Goal: Task Accomplishment & Management: Complete application form

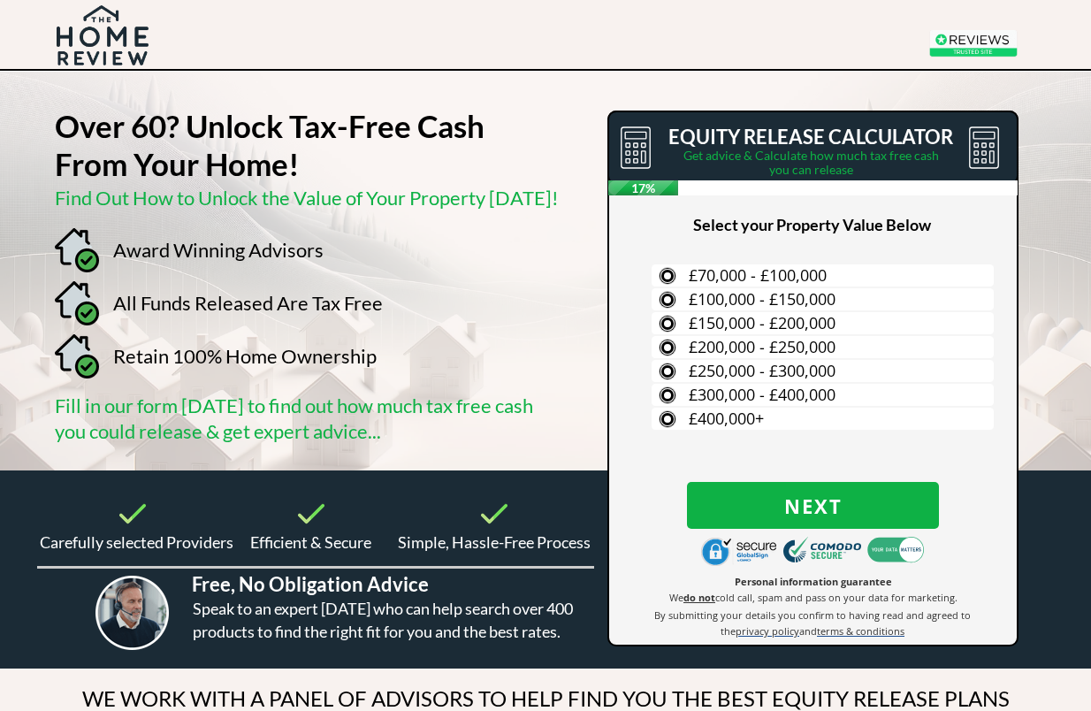
click at [743, 409] on span "£400,000+" at bounding box center [726, 418] width 75 height 21
click at [0, 0] on input "£400,000+" at bounding box center [0, 0] width 0 height 0
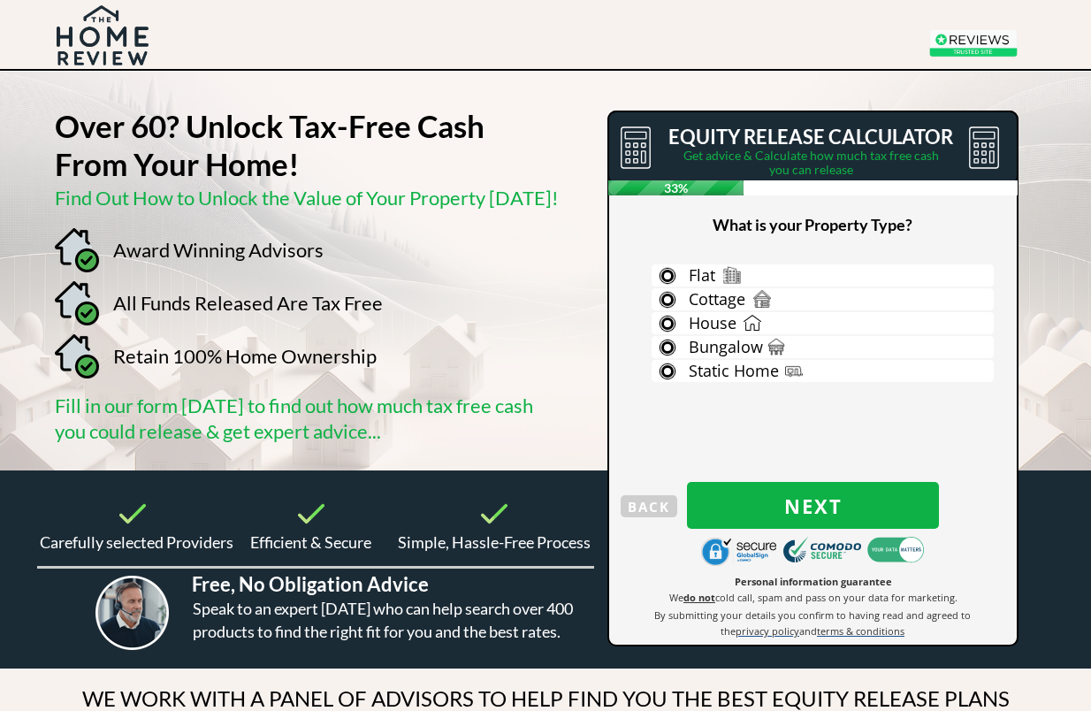
click at [756, 325] on label "House" at bounding box center [823, 323] width 342 height 22
click at [0, 0] on input "House" at bounding box center [0, 0] width 0 height 0
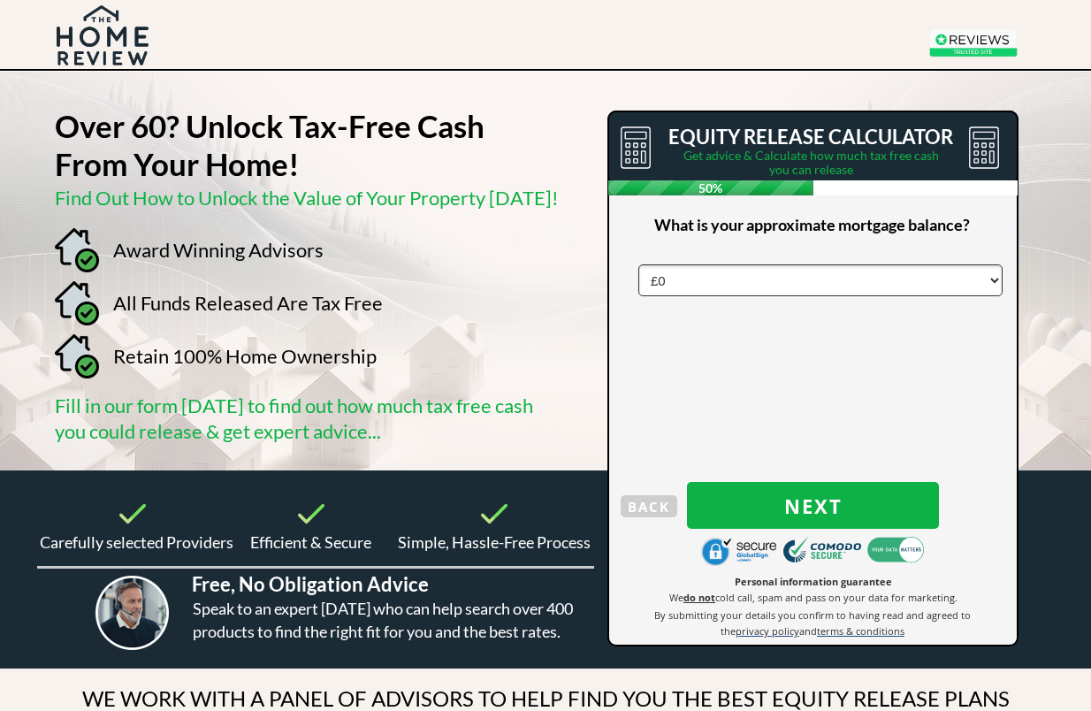
click at [835, 505] on span "Next" at bounding box center [813, 505] width 252 height 23
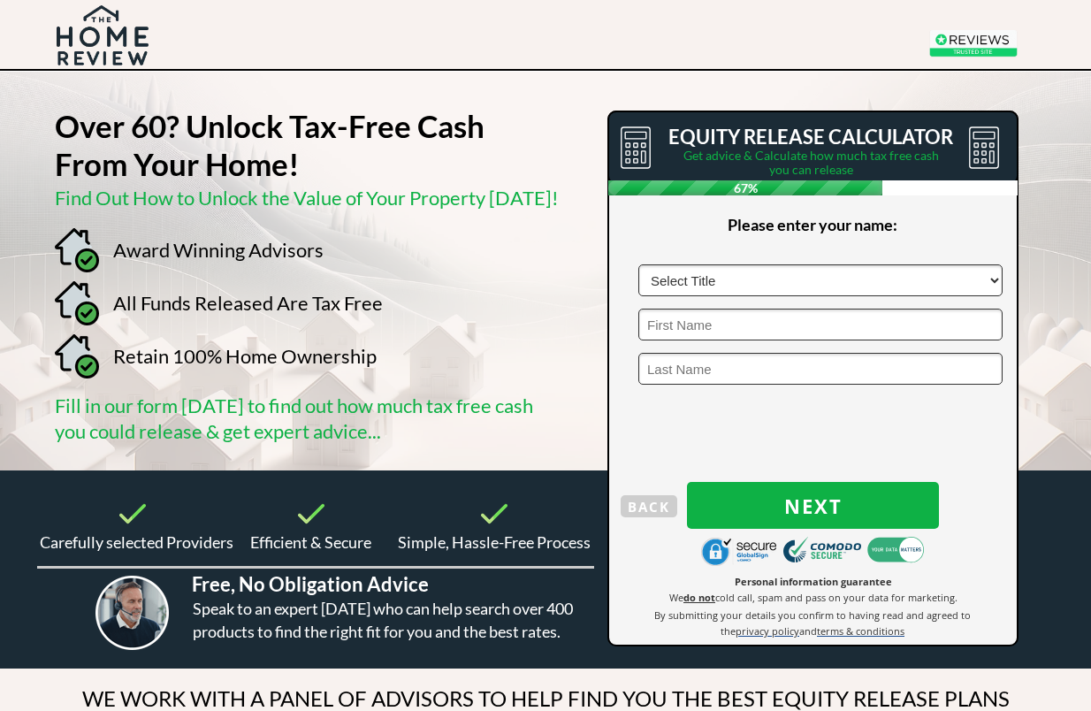
click at [754, 279] on select "Select Title Mr Mrs Ms Miss Dr [PERSON_NAME]" at bounding box center [821, 280] width 364 height 32
select select "Mr"
click at [741, 328] on input "text" at bounding box center [821, 325] width 364 height 32
type input "Toon"
type input "van den Hout"
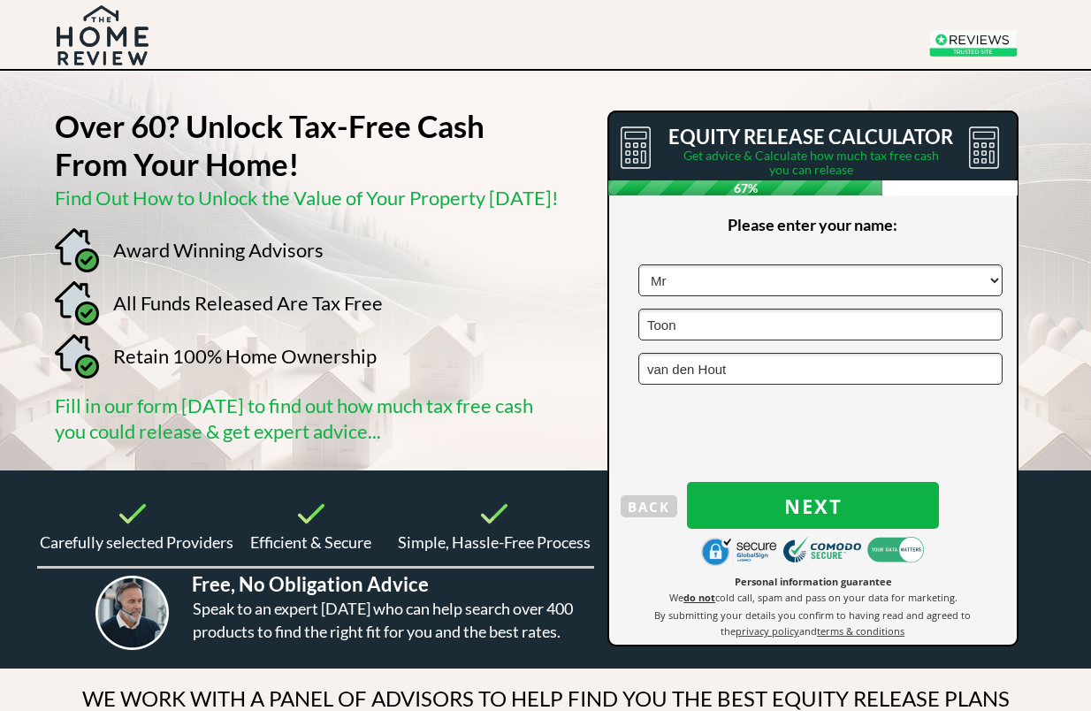
click at [823, 505] on span "Next" at bounding box center [813, 505] width 252 height 23
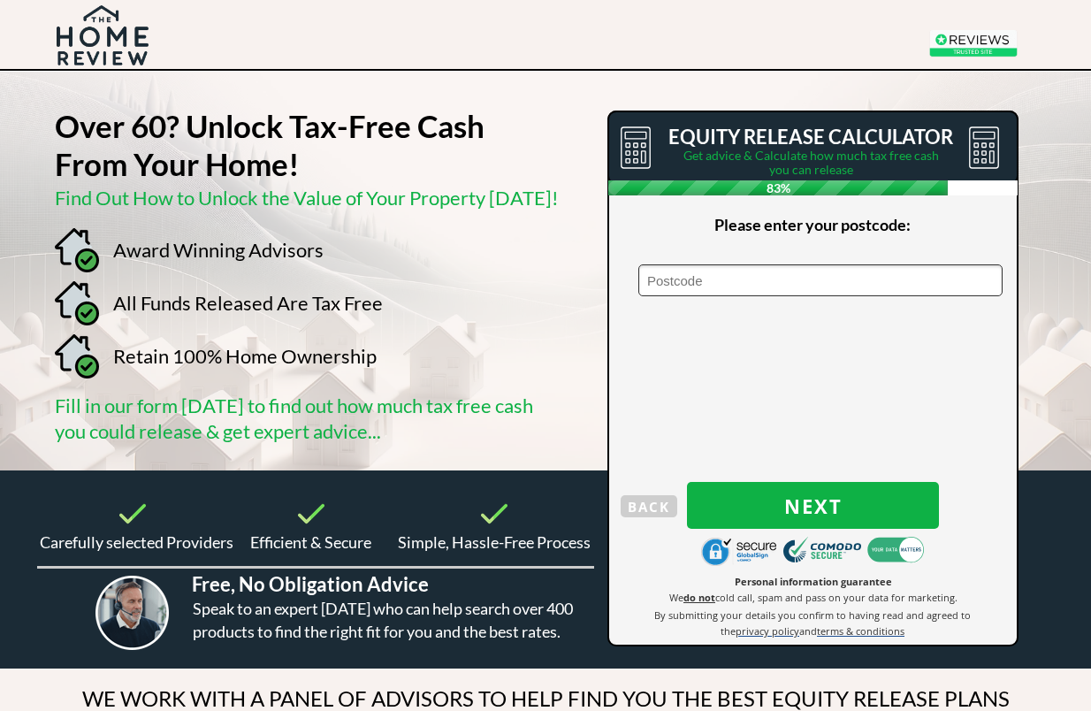
click at [756, 279] on input "text" at bounding box center [821, 280] width 364 height 32
type input "Sa335bd"
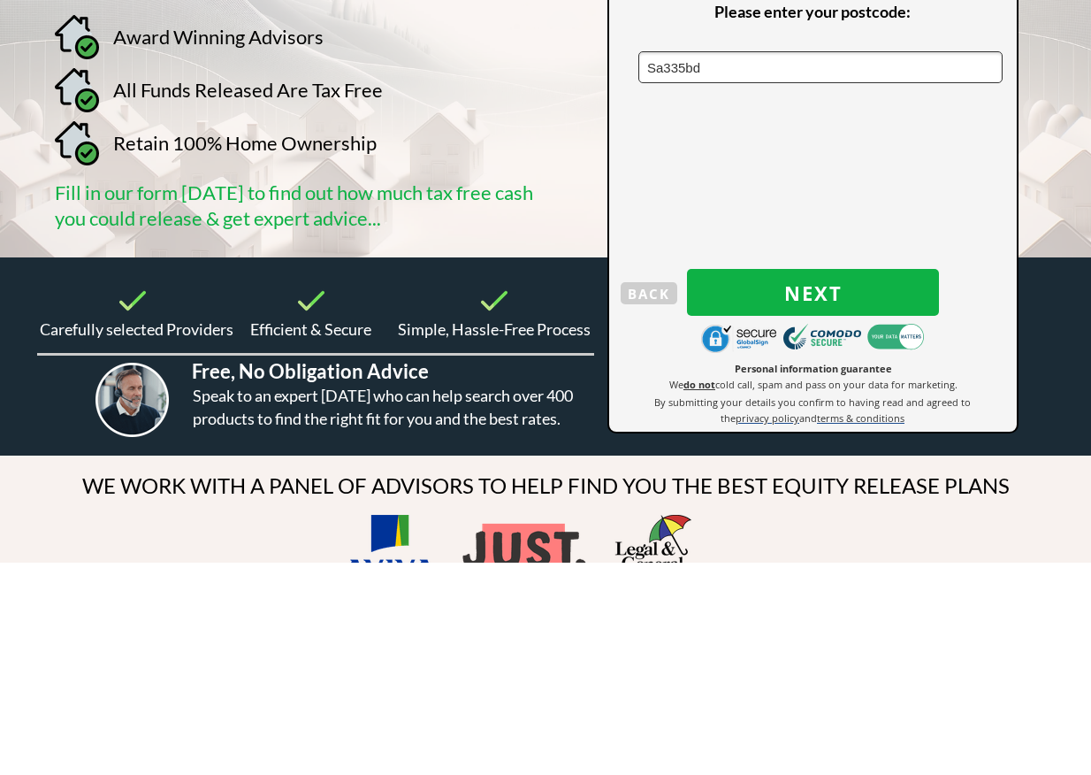
click at [845, 494] on span "Next" at bounding box center [813, 505] width 252 height 23
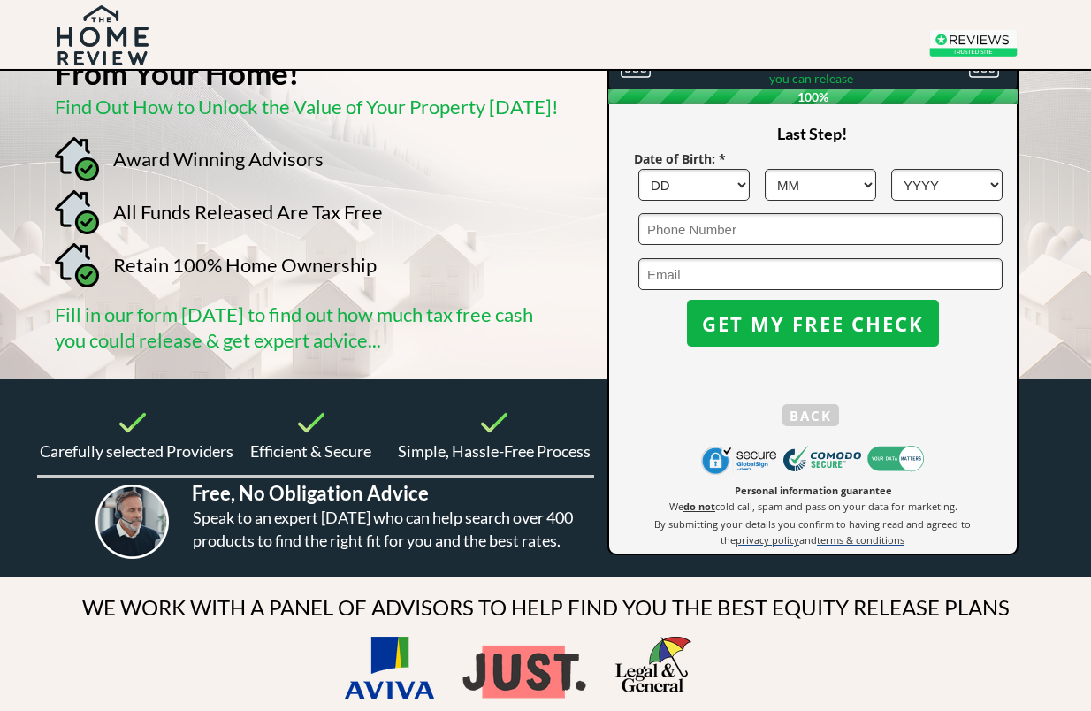
scroll to position [88, 0]
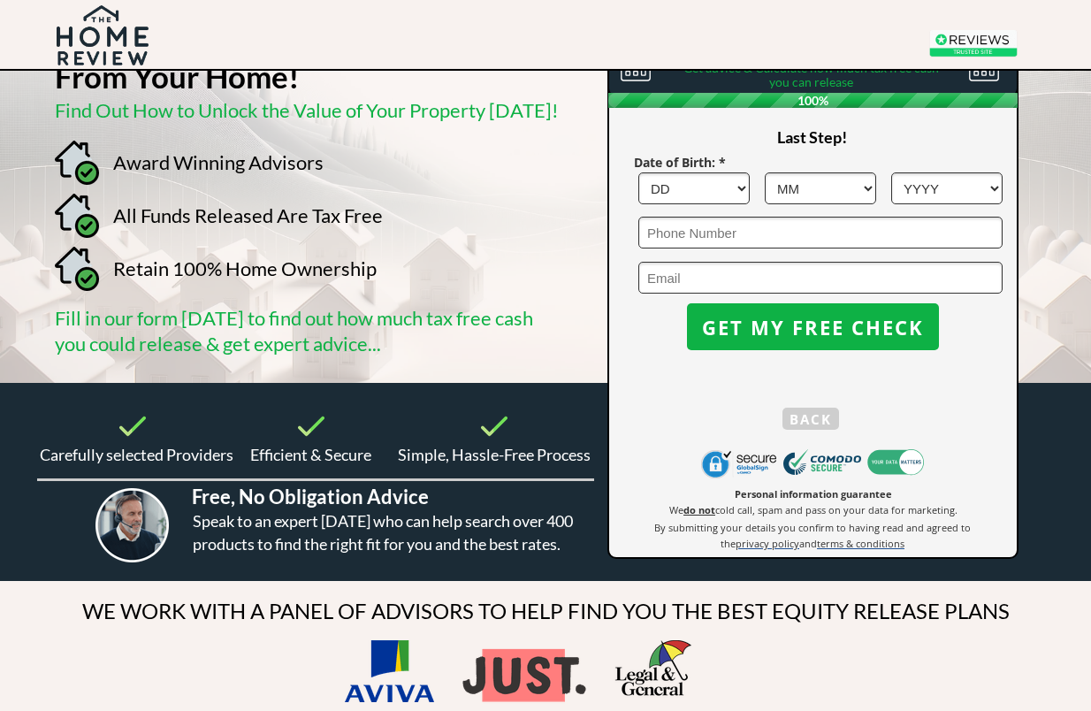
click at [720, 182] on select "DD 1 2 3 4 5 6 7 8 9 10 11 12 13 14 15 16 17 18 19 20 21 22 23 24 25 26 27 28 2…" at bounding box center [694, 188] width 111 height 32
select select "10"
click at [856, 183] on select "MM 1 2 3 4 5 6 7 8 9 10 11 12" at bounding box center [820, 188] width 111 height 32
select select "11"
click at [959, 185] on select "YYYY 1966 1965 1964 1963 1962 1961 1960 1959 1958 1957 1956 1955 1954 1953 1952…" at bounding box center [947, 188] width 111 height 32
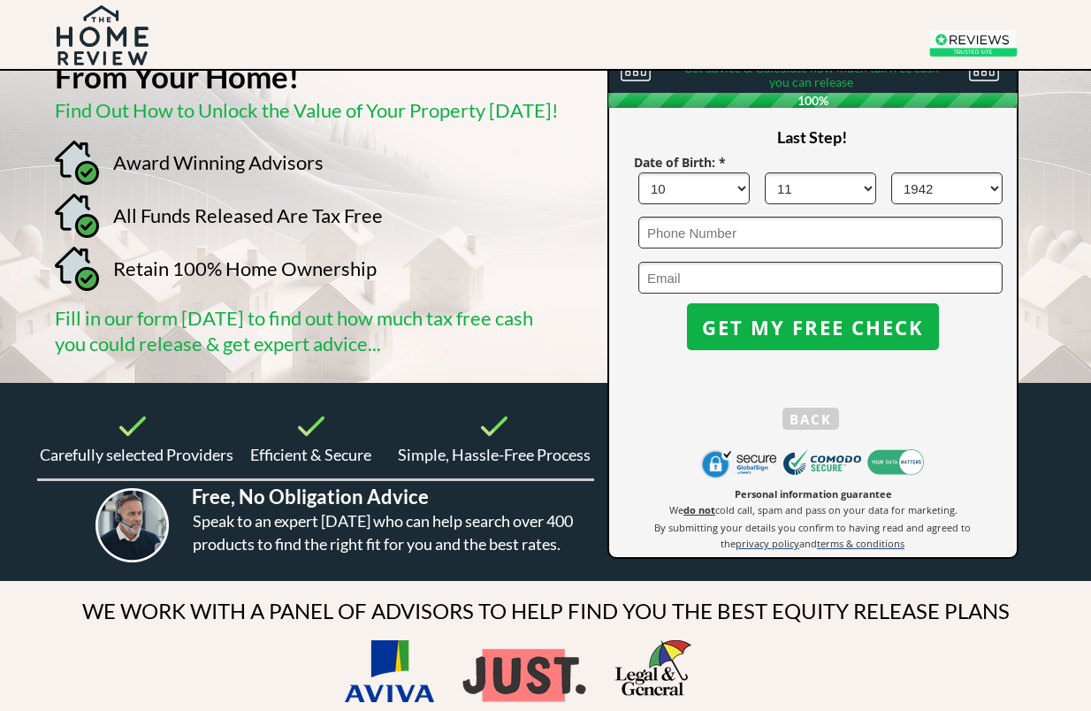
click at [1002, 177] on select "YYYY 1966 1965 1964 1963 1962 1961 1960 1959 1958 1957 1956 1955 1954 1953 1952…" at bounding box center [947, 188] width 111 height 32
select select "1940"
click at [727, 234] on input "tel" at bounding box center [821, 233] width 364 height 32
type input "07514403317"
click at [750, 273] on input "email" at bounding box center [821, 278] width 364 height 32
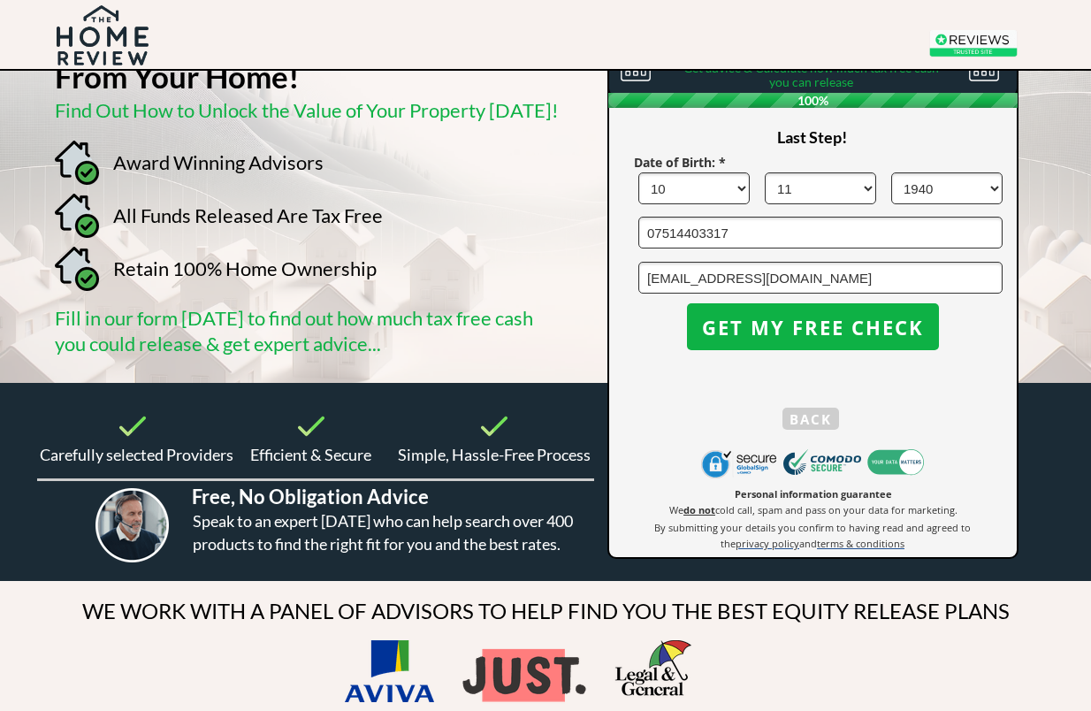
type input "[EMAIL_ADDRESS][DOMAIN_NAME]"
click at [865, 328] on span "GET MY FREE CHECK" at bounding box center [813, 327] width 252 height 23
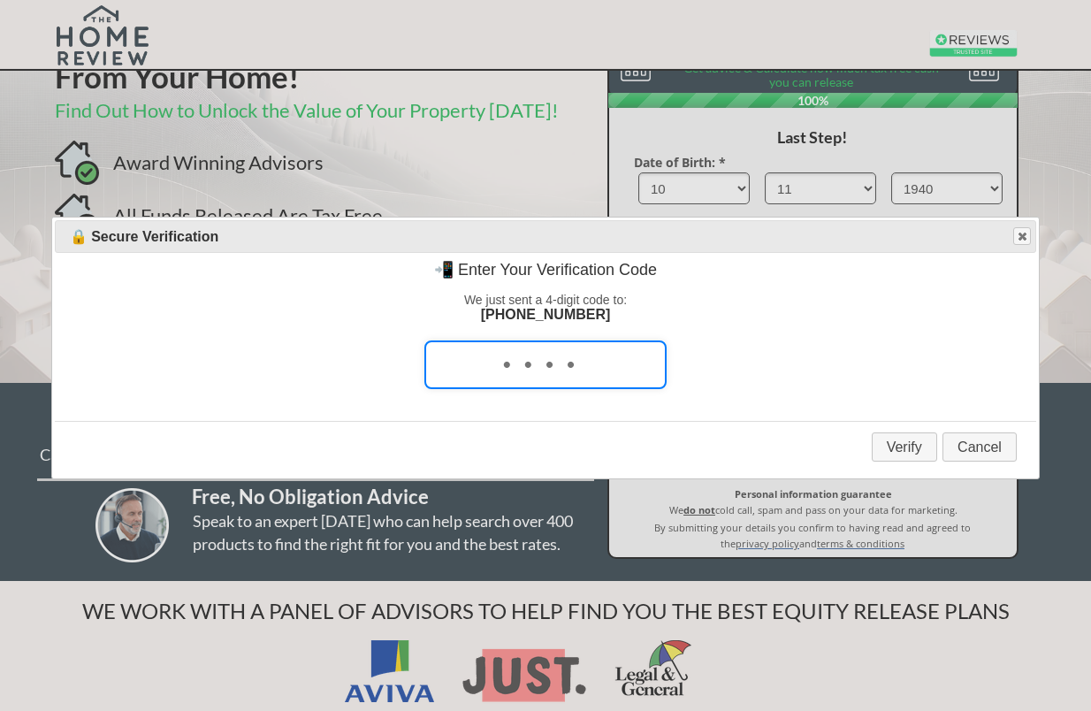
click at [505, 371] on input "tel" at bounding box center [546, 365] width 242 height 49
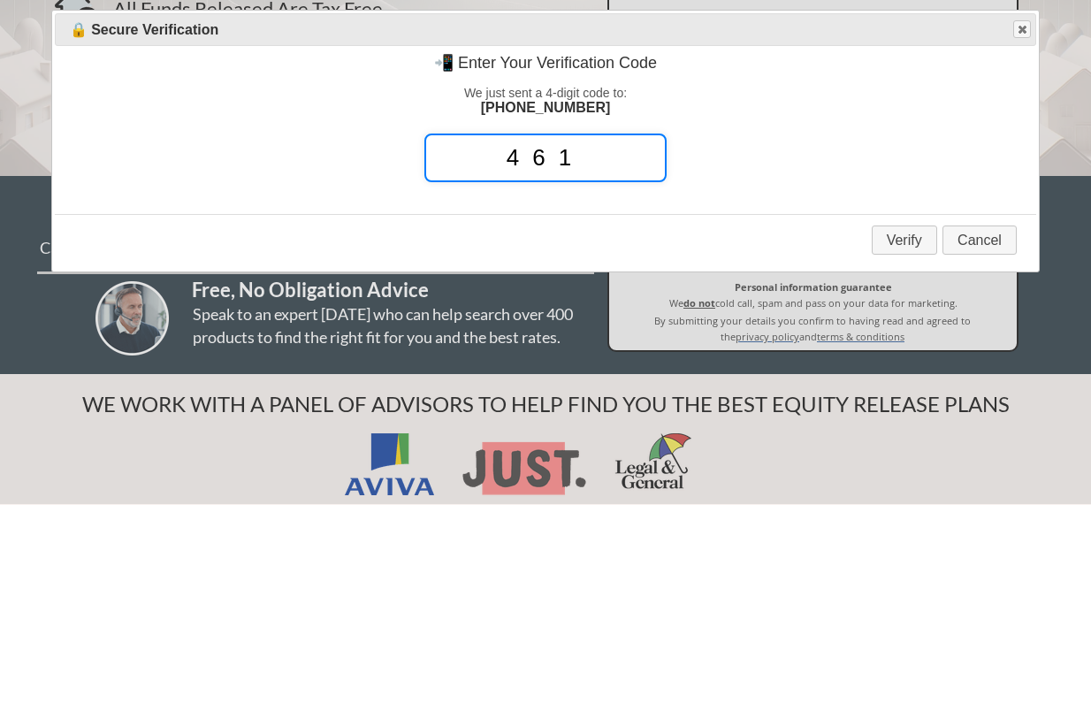
type input "4615"
click at [913, 432] on button "Verify" at bounding box center [904, 446] width 65 height 29
